Goal: Task Accomplishment & Management: Use online tool/utility

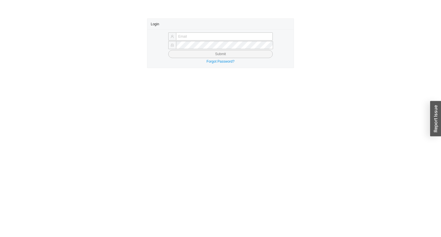
type input "yossi@asbathnj.com"
click at [168, 50] on button "Submit" at bounding box center [220, 54] width 105 height 8
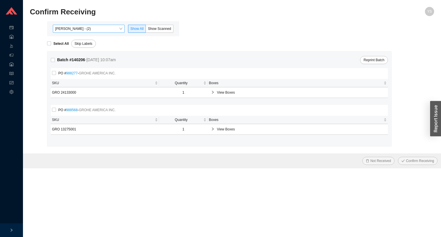
click at [73, 29] on span "Yossi Siff - (2)" at bounding box center [88, 28] width 67 height 7
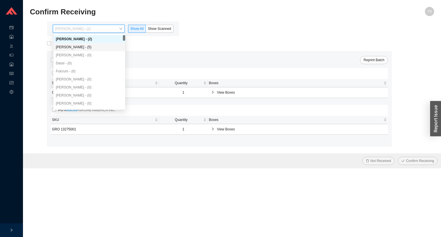
click at [70, 46] on div "Angel Negron - (5)" at bounding box center [89, 47] width 67 height 5
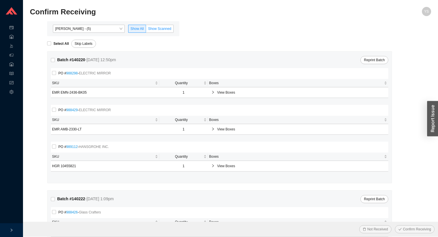
click at [159, 30] on span "Show Scanned" at bounding box center [159, 29] width 23 height 4
click at [146, 30] on input "Show Scanned" at bounding box center [146, 30] width 0 height 0
click at [57, 43] on strong "Select All" at bounding box center [61, 44] width 16 height 4
click at [51, 43] on input "Select All" at bounding box center [49, 43] width 4 height 4
checkbox input "true"
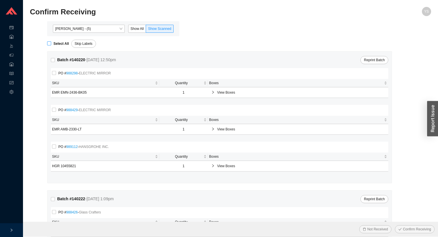
checkbox input "true"
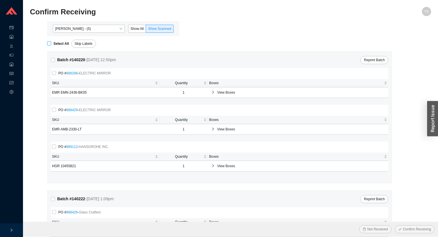
checkbox input "true"
click at [420, 232] on span "Confirm Receiving" at bounding box center [417, 229] width 28 height 6
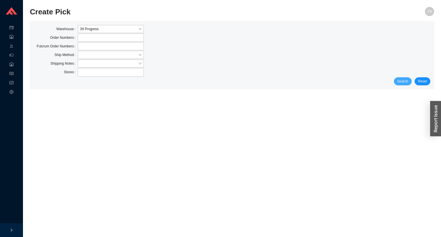
click at [400, 78] on span "Search" at bounding box center [403, 81] width 11 height 6
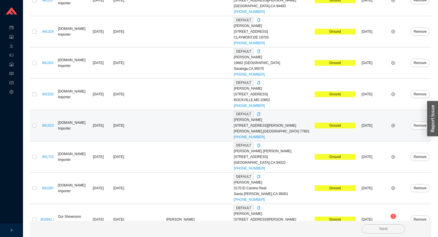
scroll to position [1519, 0]
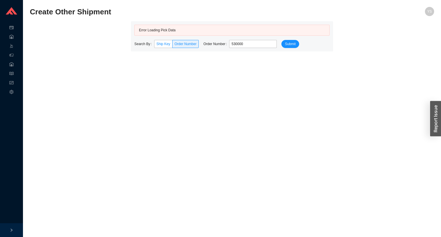
click at [163, 44] on span "Ship Key" at bounding box center [164, 44] width 14 height 4
click at [155, 45] on input "Ship Key" at bounding box center [155, 45] width 0 height 0
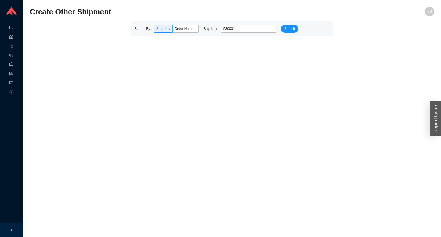
type input "530001"
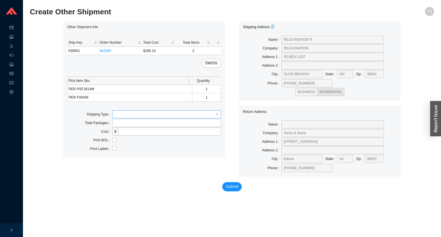
click at [122, 116] on input "search" at bounding box center [165, 114] width 101 height 7
click at [126, 136] on div "Customer Pickup" at bounding box center [166, 132] width 109 height 8
click at [122, 117] on span "Customer Pickup" at bounding box center [167, 114] width 104 height 7
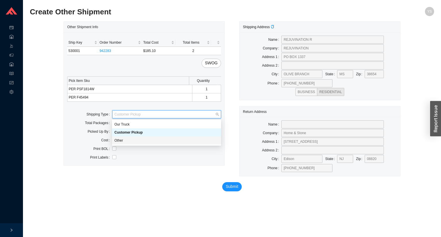
click at [124, 142] on div "Other" at bounding box center [166, 140] width 105 height 5
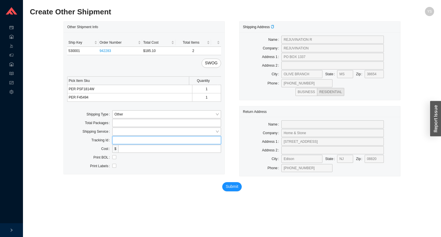
click at [123, 140] on input "text" at bounding box center [166, 140] width 109 height 8
click at [120, 132] on input "search" at bounding box center [165, 131] width 101 height 7
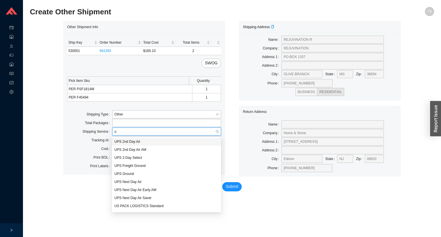
type input "up"
click at [123, 176] on div "UPS Ground" at bounding box center [166, 173] width 105 height 5
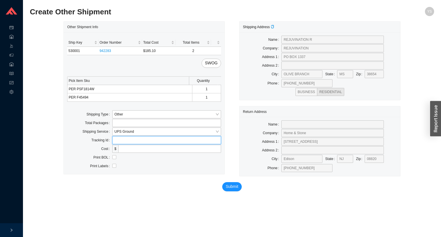
click at [117, 137] on input "text" at bounding box center [166, 140] width 109 height 8
click at [121, 140] on input "text" at bounding box center [166, 140] width 109 height 8
paste input "1Z379F250397822603"
type input "1Z379F250397822603"
click at [236, 185] on span "Submit" at bounding box center [232, 186] width 13 height 7
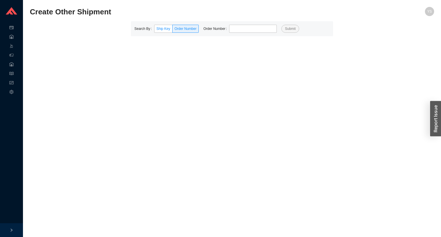
click at [163, 28] on span "Ship Key" at bounding box center [164, 29] width 14 height 4
click at [155, 30] on input "Ship Key" at bounding box center [155, 30] width 0 height 0
type input "530001"
click at [154, 29] on label "Ship Key" at bounding box center [163, 29] width 18 height 8
click at [155, 30] on input "Ship Key" at bounding box center [155, 30] width 0 height 0
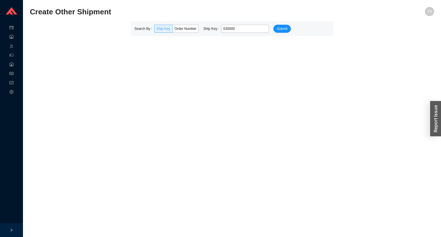
type input "530000"
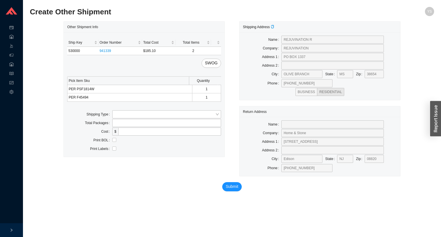
click at [153, 107] on div "Ship Key Order Number Total Cost Total Items 530000 941339 $185.10 2 SWOG Pick …" at bounding box center [144, 94] width 161 height 125
click at [135, 111] on input "search" at bounding box center [165, 114] width 101 height 7
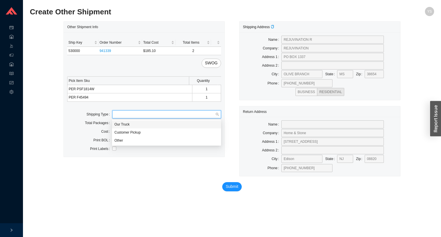
click at [124, 122] on div "Our Truck" at bounding box center [166, 124] width 105 height 5
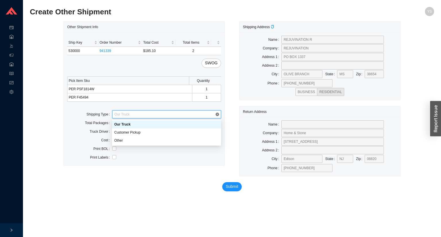
click at [121, 111] on span "Our Truck" at bounding box center [167, 114] width 104 height 7
click at [123, 140] on div "Other" at bounding box center [166, 140] width 105 height 5
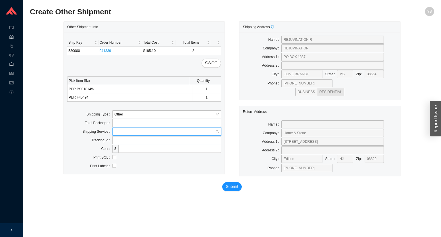
click at [122, 133] on input "search" at bounding box center [165, 131] width 101 height 7
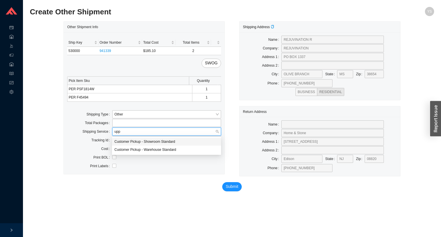
type input "up"
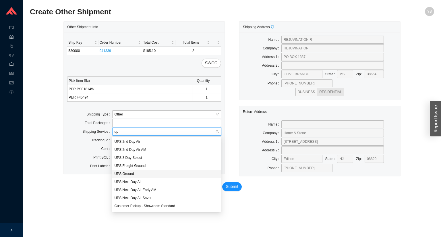
click at [128, 174] on div "UPS Ground" at bounding box center [166, 173] width 105 height 5
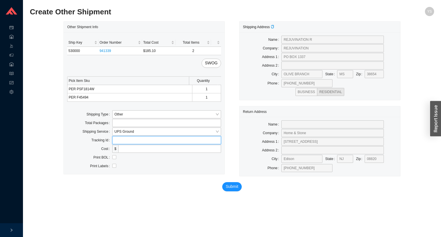
click at [122, 137] on input "text" at bounding box center [166, 140] width 109 height 8
paste input "1Z379F250391395532"
type input "1Z379F250391395532"
click at [227, 185] on span "Submit" at bounding box center [232, 186] width 13 height 7
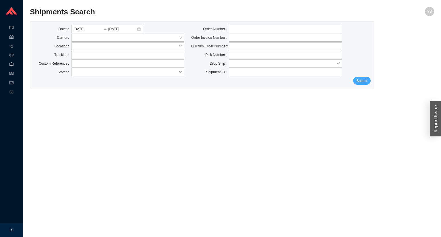
click at [366, 82] on span "Submit" at bounding box center [362, 81] width 11 height 6
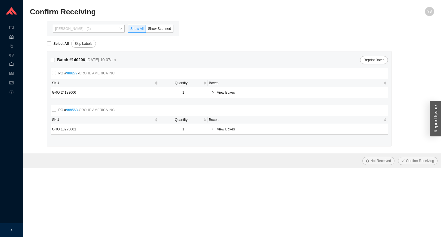
drag, startPoint x: 105, startPoint y: 32, endPoint x: 102, endPoint y: 51, distance: 19.1
click at [105, 34] on body "Purchase Orders .warehouse_svg__a{fill:none;stroke:currentColor;stroke-linecap:…" at bounding box center [220, 118] width 441 height 237
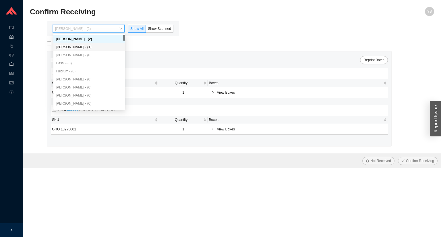
click at [102, 47] on div "Angel Negron - (1)" at bounding box center [89, 47] width 67 height 5
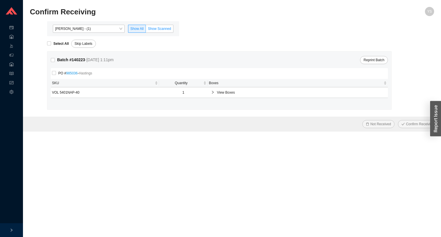
click at [154, 31] on label "Show Scanned" at bounding box center [160, 29] width 28 height 8
click at [146, 30] on input "Show Scanned" at bounding box center [146, 30] width 0 height 0
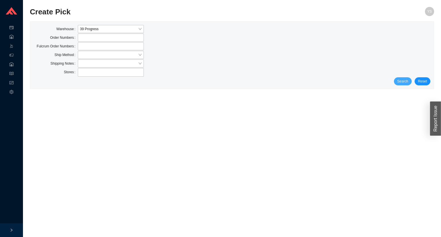
click at [400, 82] on span "Search" at bounding box center [403, 81] width 11 height 6
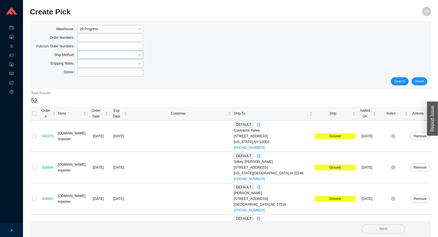
click at [123, 55] on input "search" at bounding box center [108, 54] width 57 height 7
click at [109, 79] on div "LTL" at bounding box center [110, 81] width 61 height 5
click at [410, 79] on div "Search Reset" at bounding box center [231, 81] width 394 height 8
click at [404, 81] on span "Search" at bounding box center [399, 81] width 11 height 6
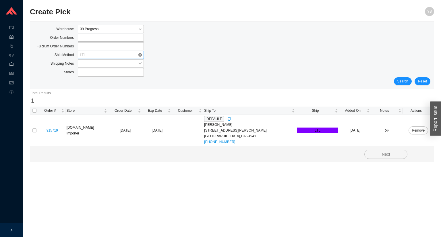
click at [93, 53] on span "LTL" at bounding box center [110, 54] width 61 height 7
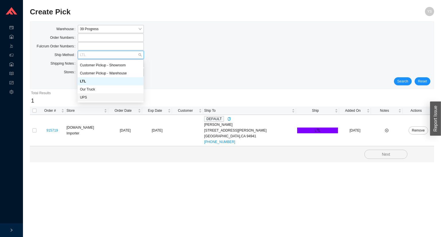
click at [100, 99] on div "UPS" at bounding box center [110, 97] width 61 height 5
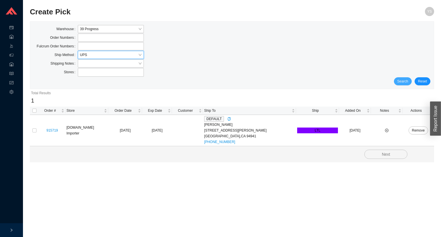
click at [402, 79] on span "Search" at bounding box center [403, 81] width 11 height 6
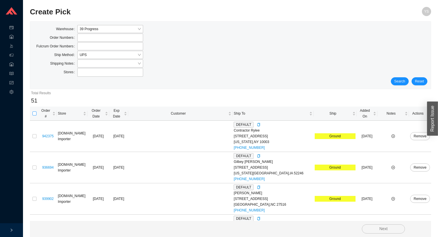
click at [33, 111] on input "checkbox" at bounding box center [34, 113] width 4 height 4
checkbox input "true"
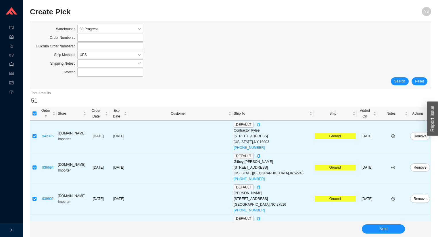
checkbox input "true"
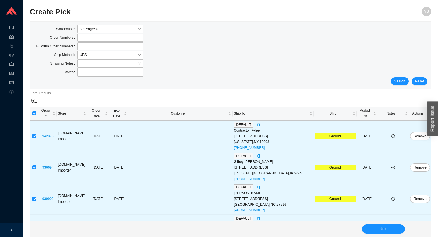
checkbox input "true"
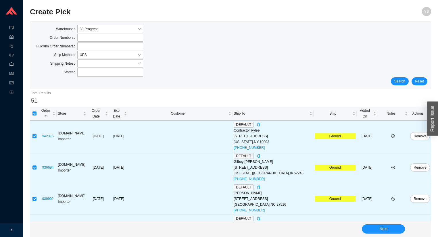
checkbox input "true"
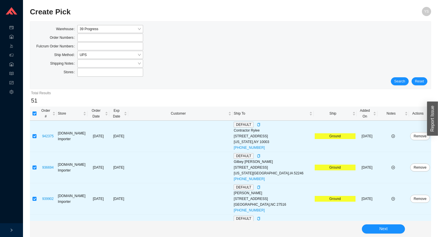
checkbox input "true"
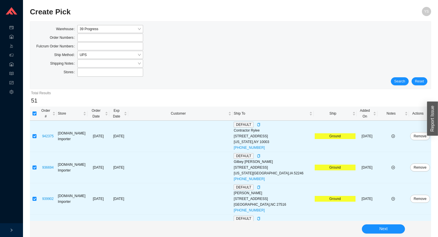
checkbox input "true"
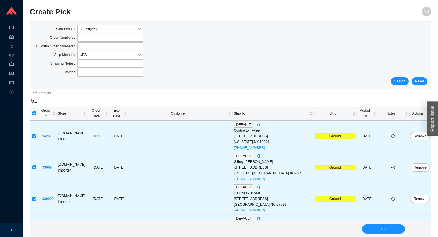
checkbox input "true"
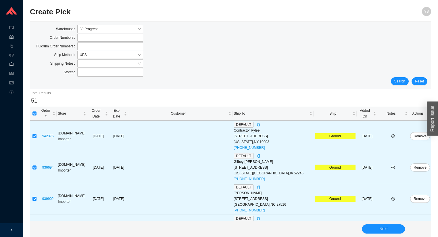
checkbox input "true"
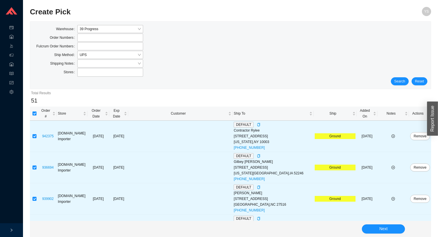
checkbox input "true"
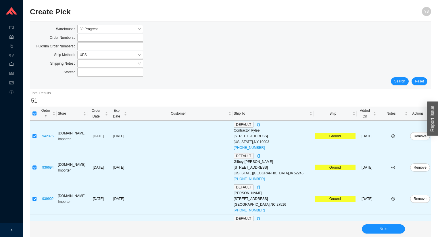
checkbox input "true"
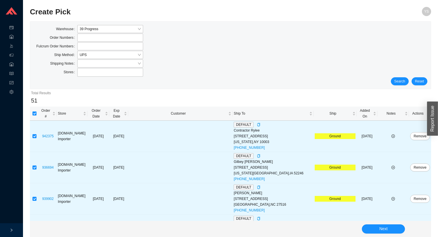
checkbox input "true"
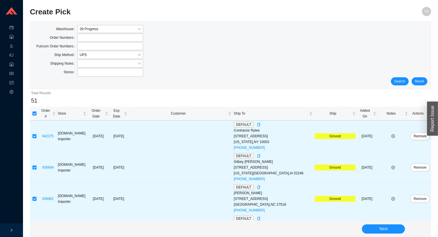
checkbox input "true"
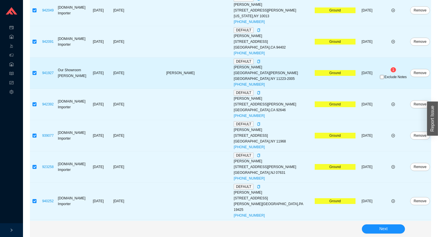
scroll to position [437, 0]
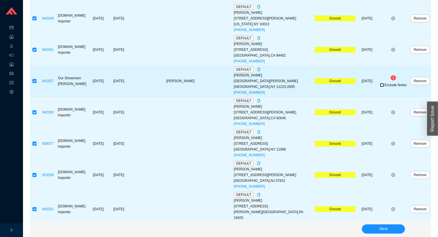
click at [381, 83] on input "Exclude Notes" at bounding box center [382, 85] width 4 height 4
checkbox input "true"
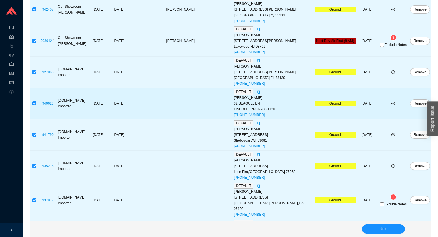
scroll to position [1126, 0]
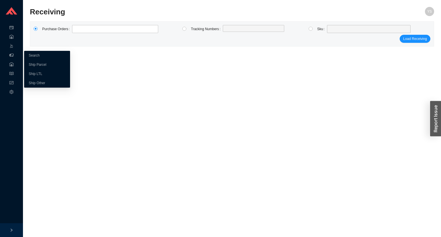
drag, startPoint x: 16, startPoint y: 47, endPoint x: 15, endPoint y: 52, distance: 4.4
click at [15, 52] on body "Purchase Orders .warehouse_svg__a{fill:none;stroke:currentColor;stroke-linecap:…" at bounding box center [220, 118] width 441 height 237
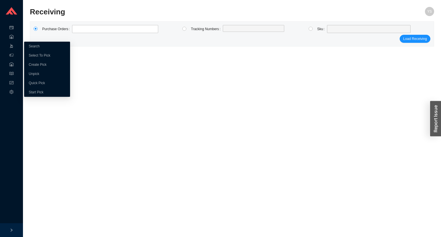
click at [16, 48] on span "Picking" at bounding box center [21, 46] width 11 height 9
click at [34, 73] on link "Unpick" at bounding box center [34, 74] width 11 height 4
